Goal: Task Accomplishment & Management: Use online tool/utility

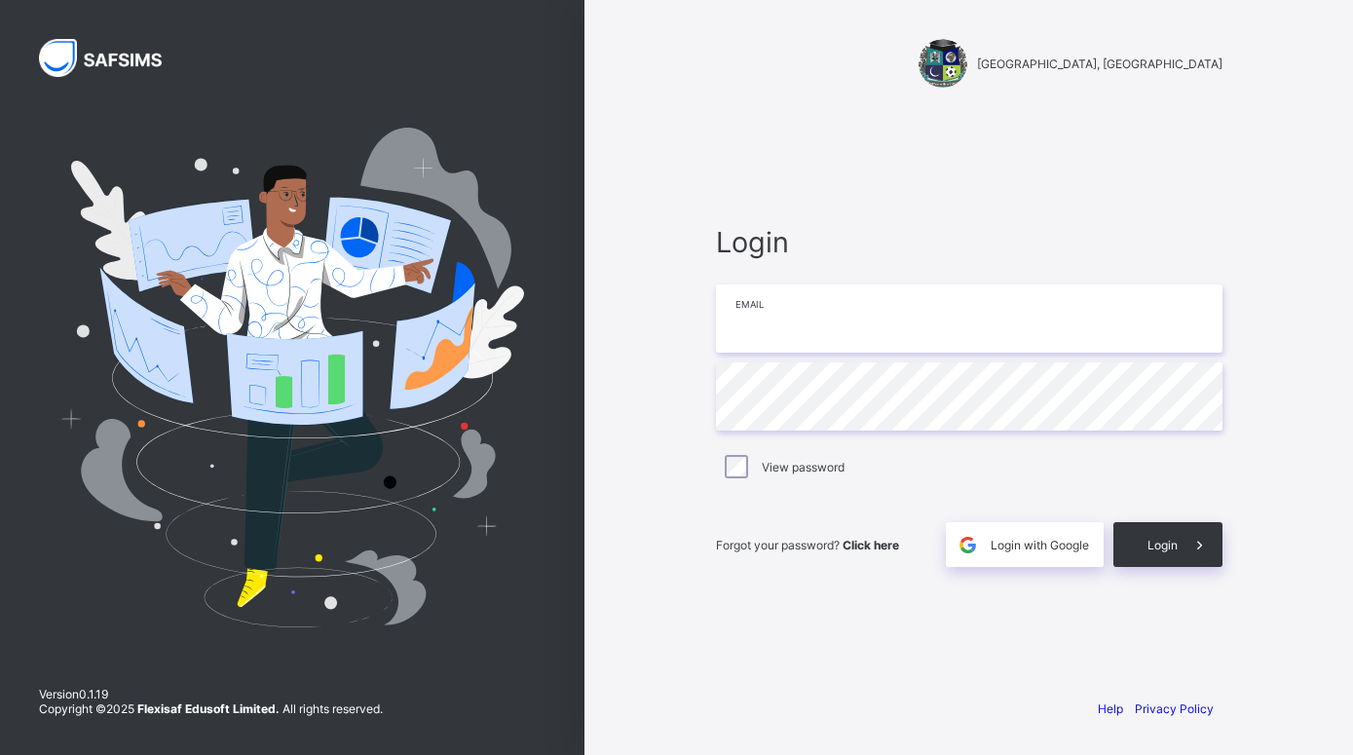
click at [771, 331] on input "email" at bounding box center [969, 319] width 507 height 68
type input "**********"
click at [1050, 539] on span "Login with Google" at bounding box center [1040, 545] width 98 height 15
type input "**********"
click at [1181, 548] on span at bounding box center [1200, 544] width 45 height 45
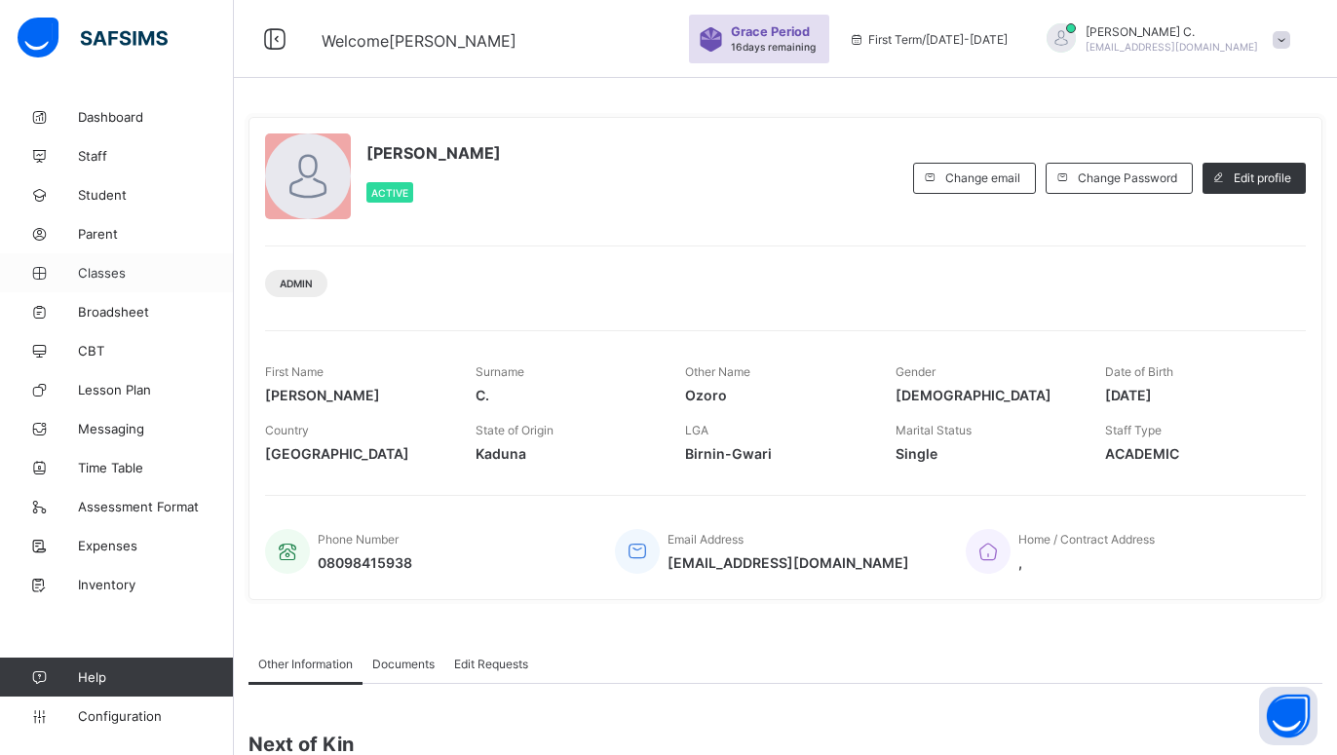
click at [86, 267] on span "Classes" at bounding box center [156, 273] width 156 height 16
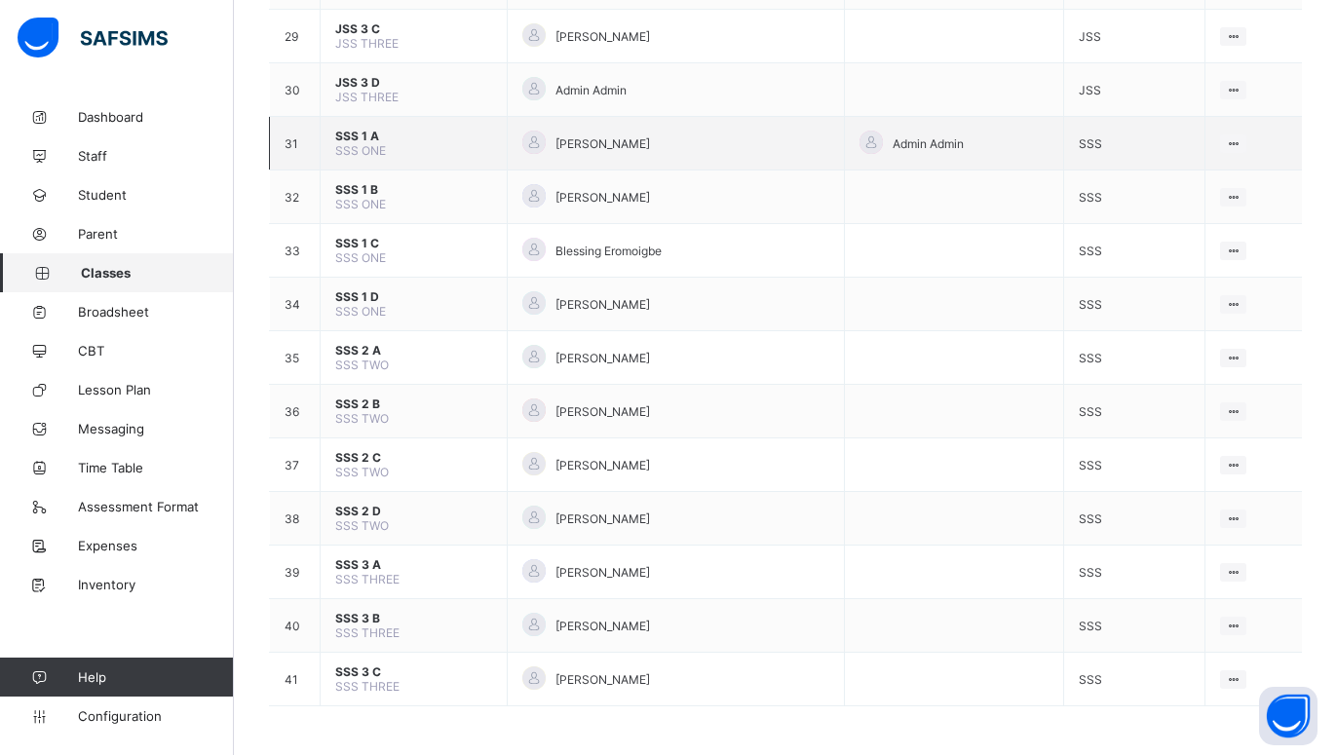
scroll to position [1635, 0]
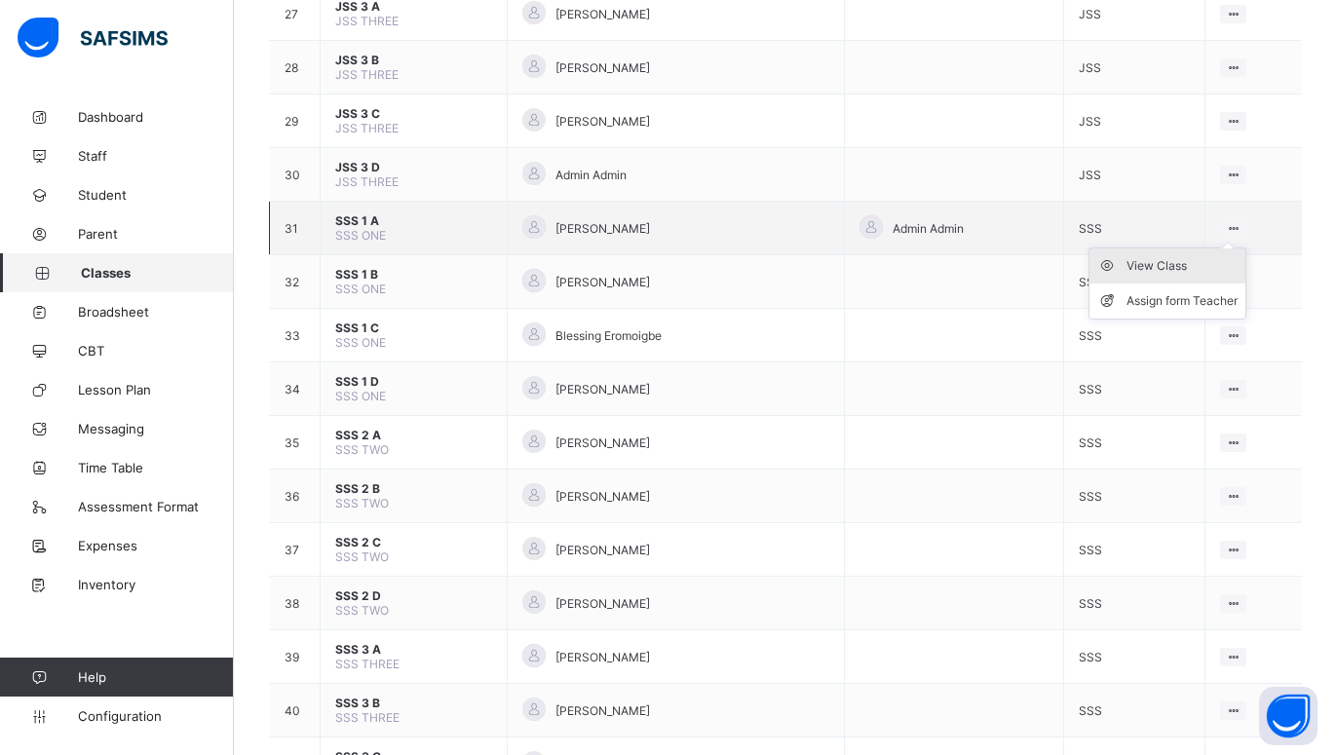
click at [1174, 276] on div "View Class" at bounding box center [1181, 265] width 111 height 19
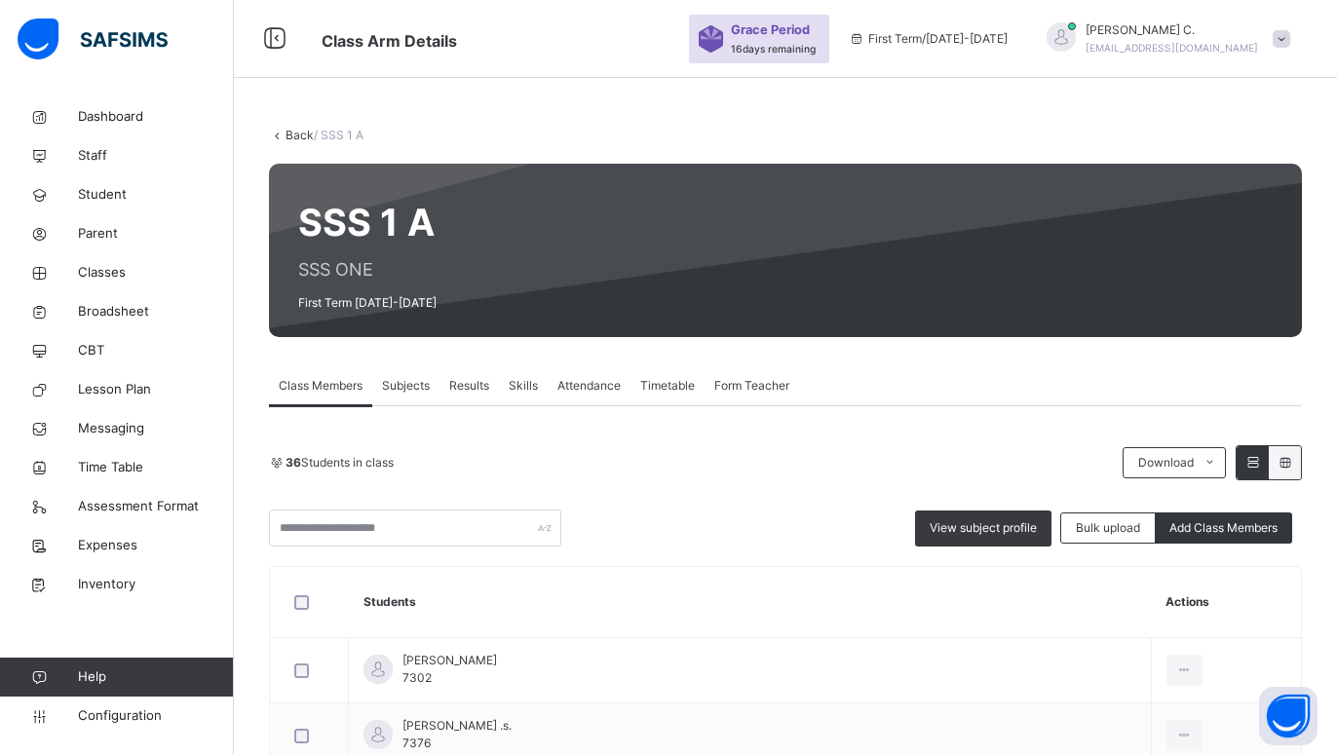
click at [399, 392] on span "Subjects" at bounding box center [406, 386] width 48 height 18
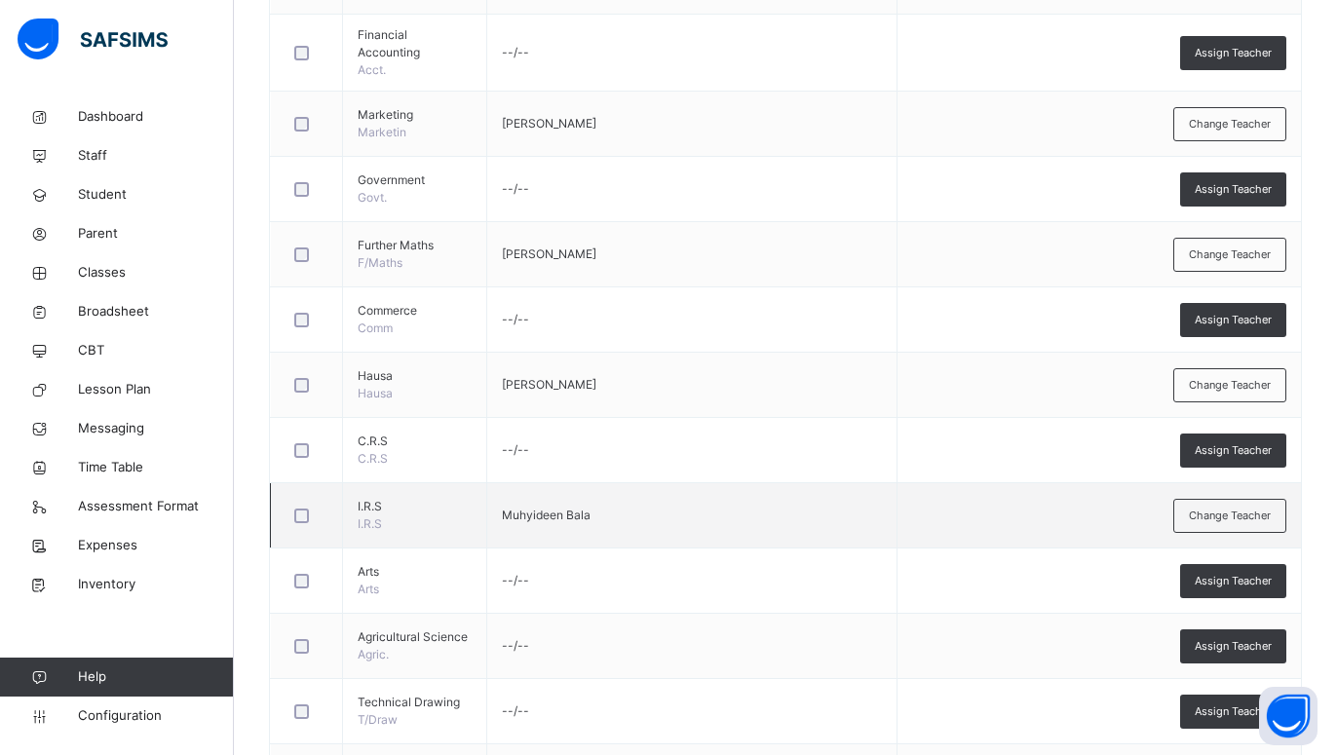
scroll to position [1223, 0]
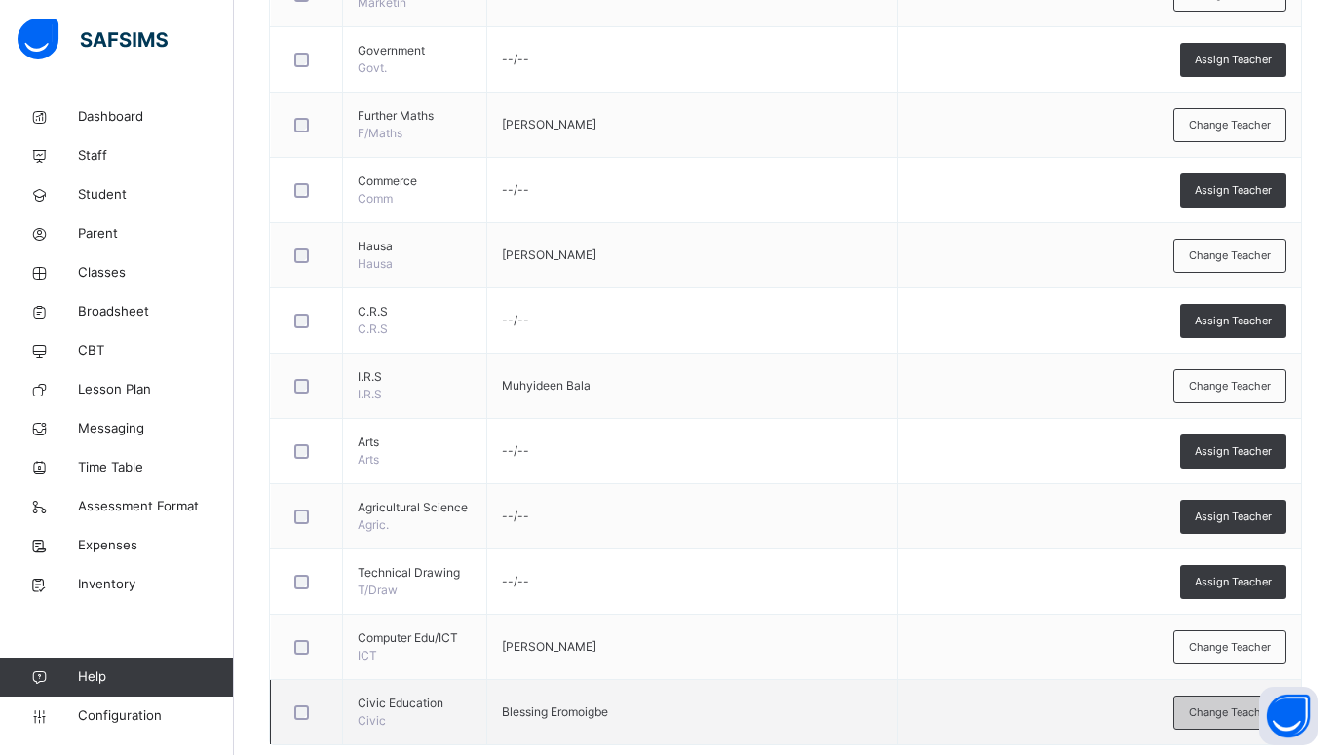
click at [1242, 704] on span "Change Teacher" at bounding box center [1230, 712] width 82 height 17
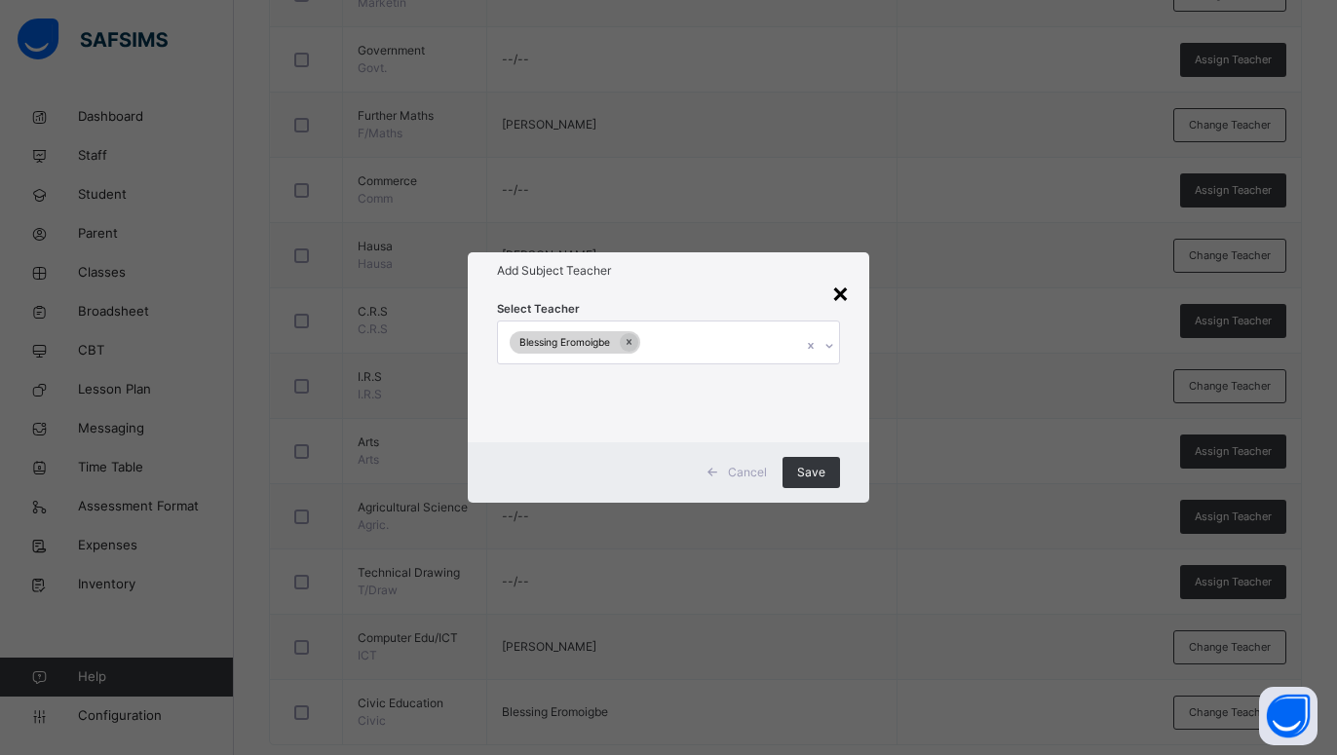
click at [847, 307] on div "×" at bounding box center [840, 292] width 19 height 41
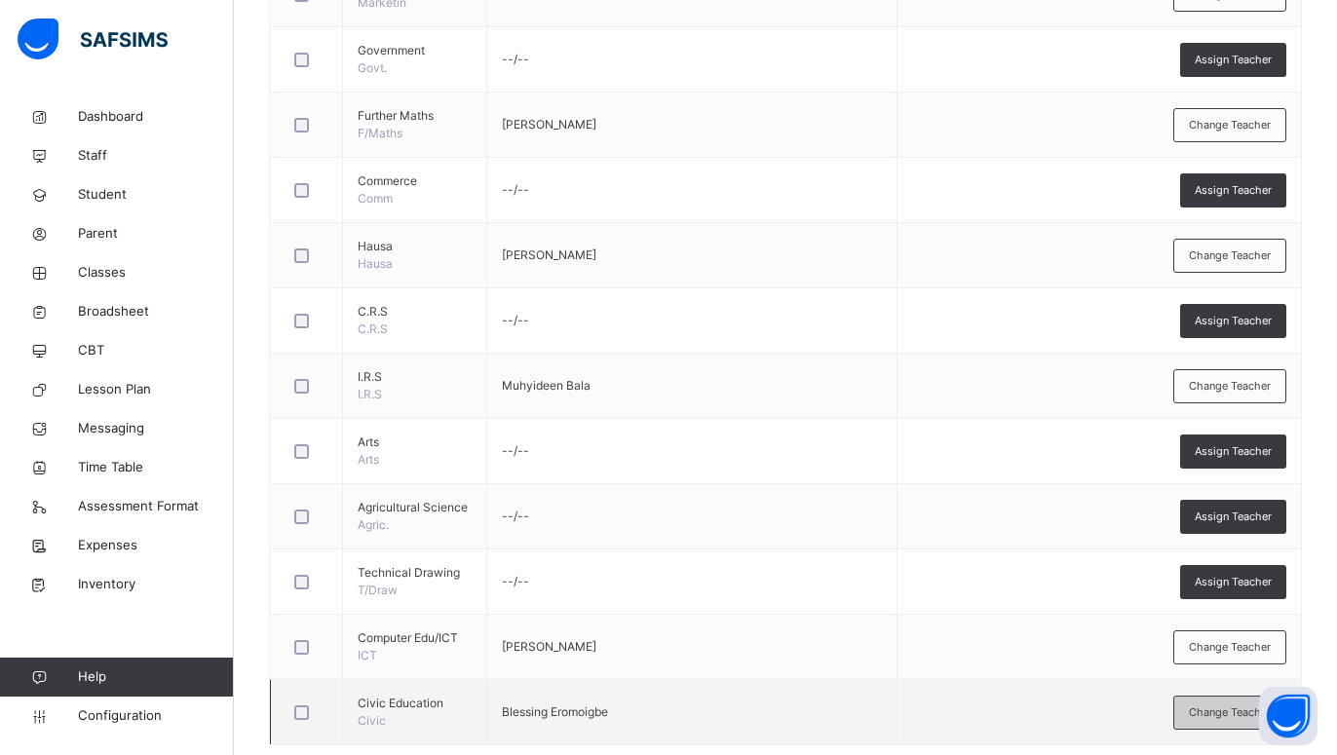
click at [1226, 704] on span "Change Teacher" at bounding box center [1230, 712] width 82 height 17
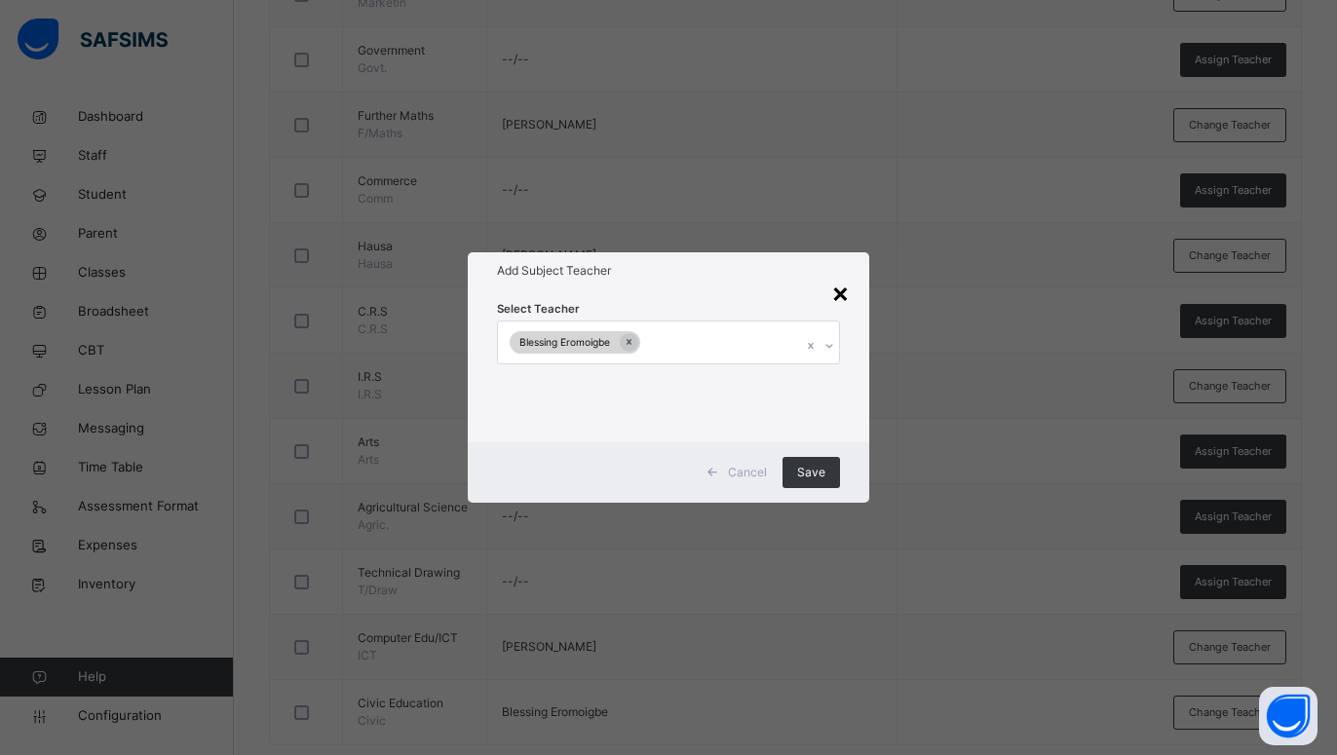
click at [846, 291] on div "×" at bounding box center [840, 292] width 19 height 41
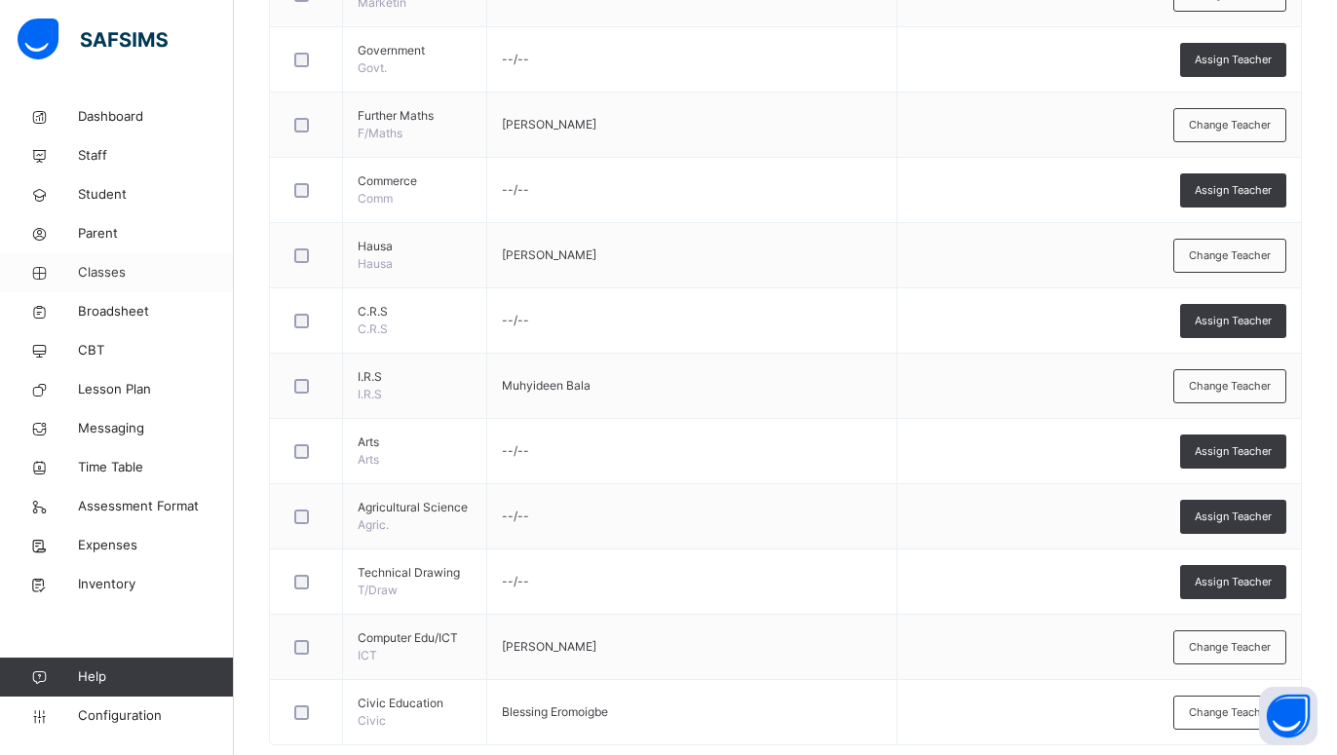
click at [105, 278] on span "Classes" at bounding box center [156, 272] width 156 height 19
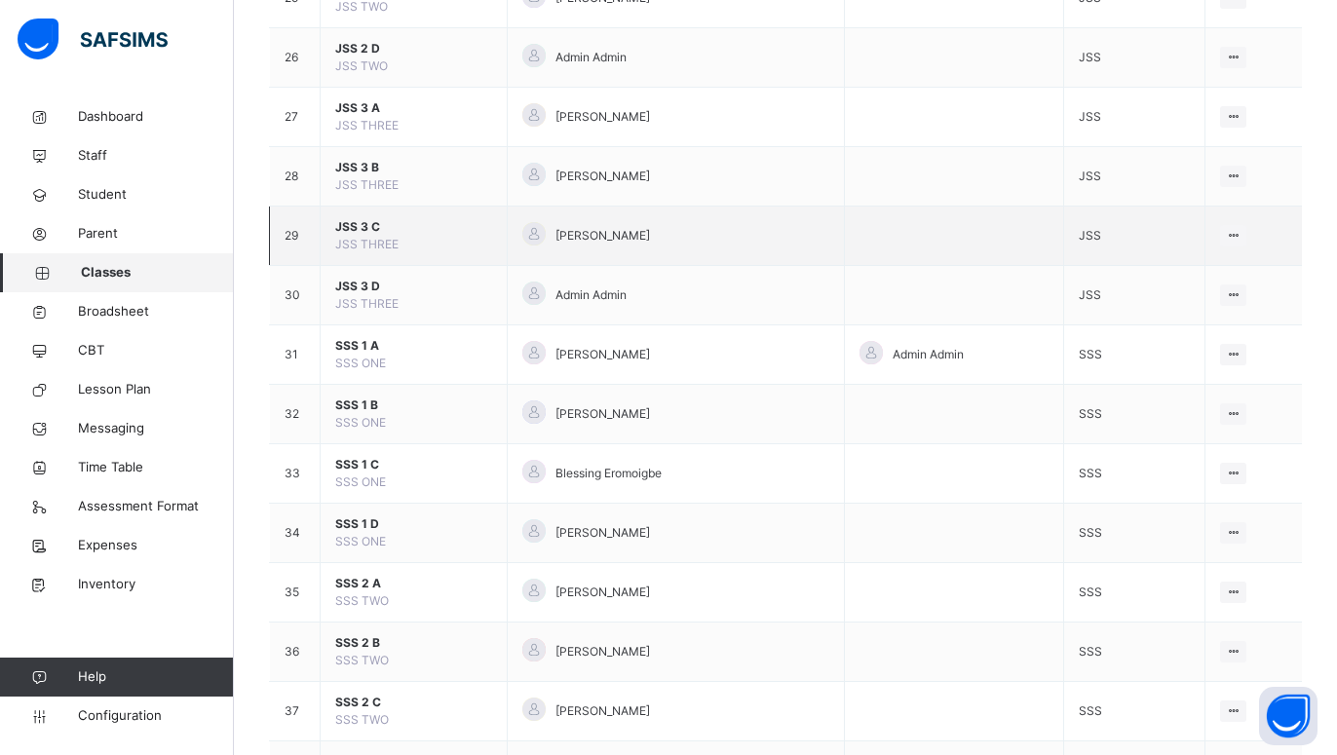
scroll to position [1789, 0]
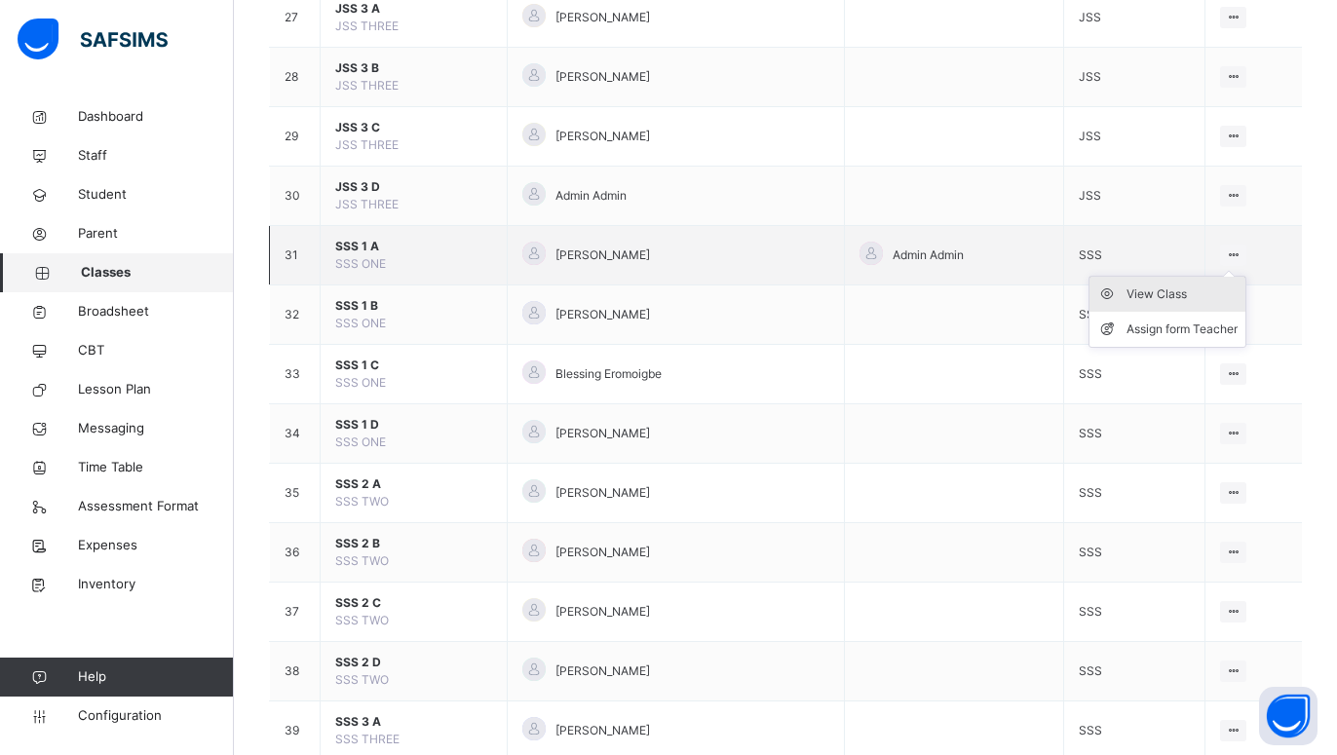
click at [1166, 304] on div "View Class" at bounding box center [1181, 294] width 111 height 19
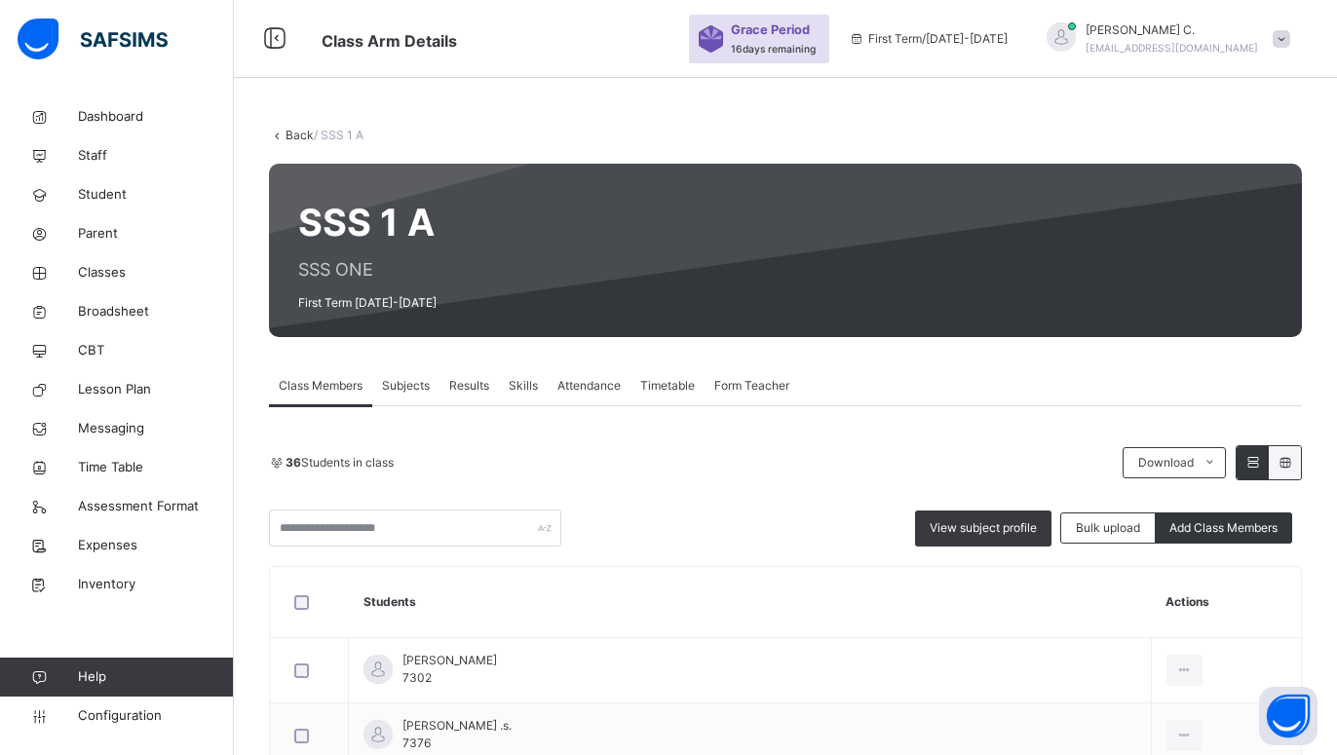
click at [403, 382] on span "Subjects" at bounding box center [406, 386] width 48 height 18
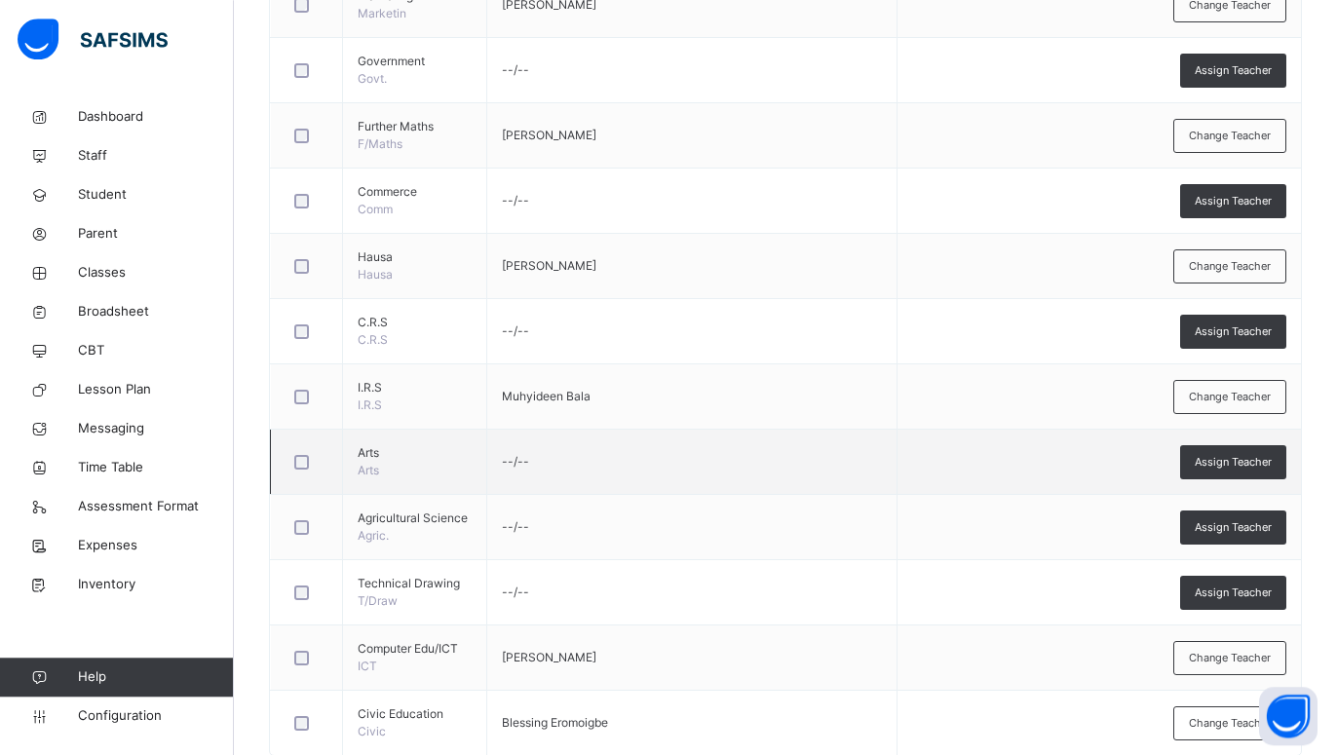
scroll to position [1223, 0]
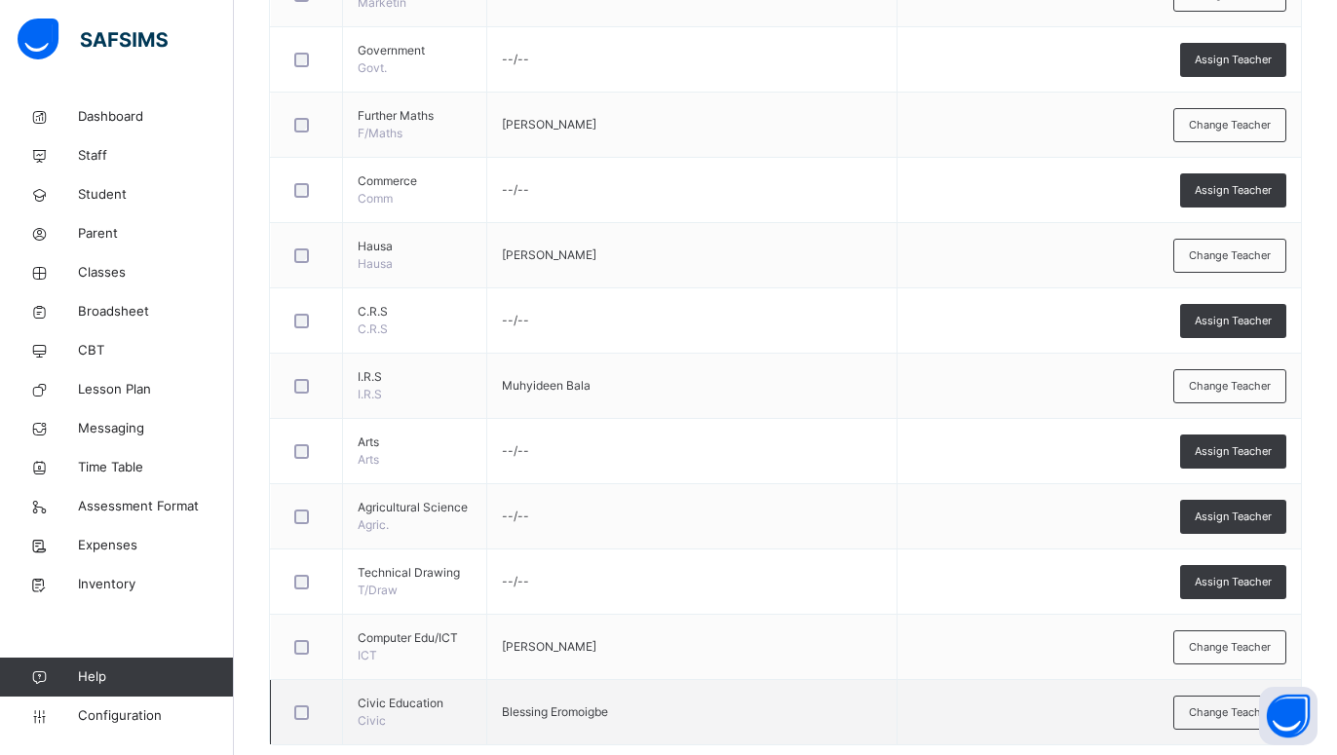
click at [589, 681] on td "Blessing Eromoigbe" at bounding box center [691, 712] width 411 height 65
click at [579, 704] on span "Blessing Eromoigbe" at bounding box center [555, 711] width 106 height 15
click at [374, 680] on td "Civic Education Civic" at bounding box center [415, 712] width 144 height 65
click at [375, 695] on span "Civic Education" at bounding box center [415, 704] width 114 height 18
